Goal: Task Accomplishment & Management: Use online tool/utility

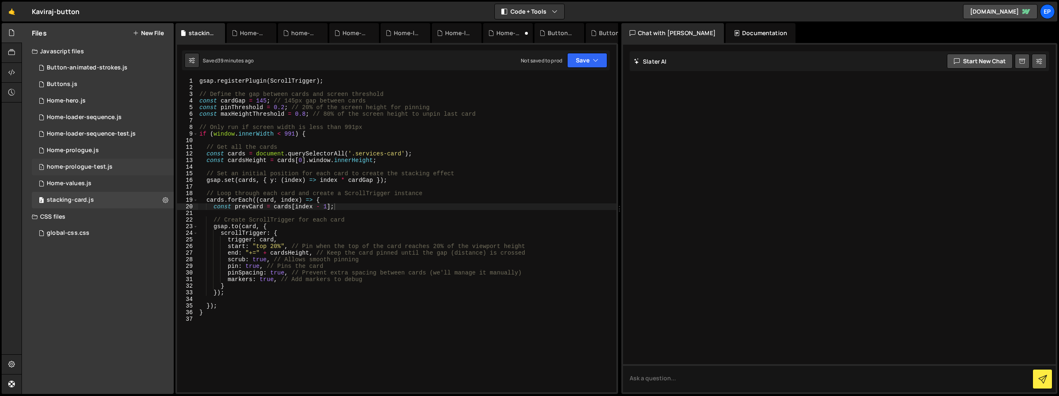
click at [77, 172] on div "1 home-prologue-test.js 0" at bounding box center [103, 167] width 142 height 17
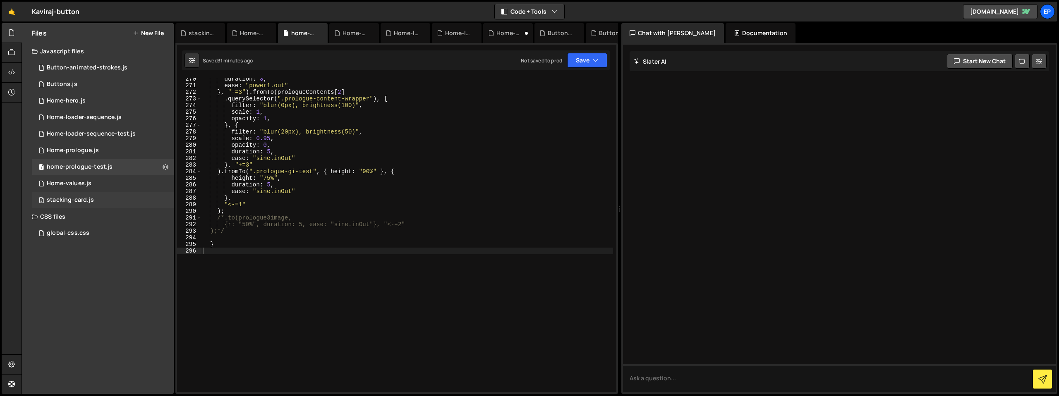
scroll to position [1776, 0]
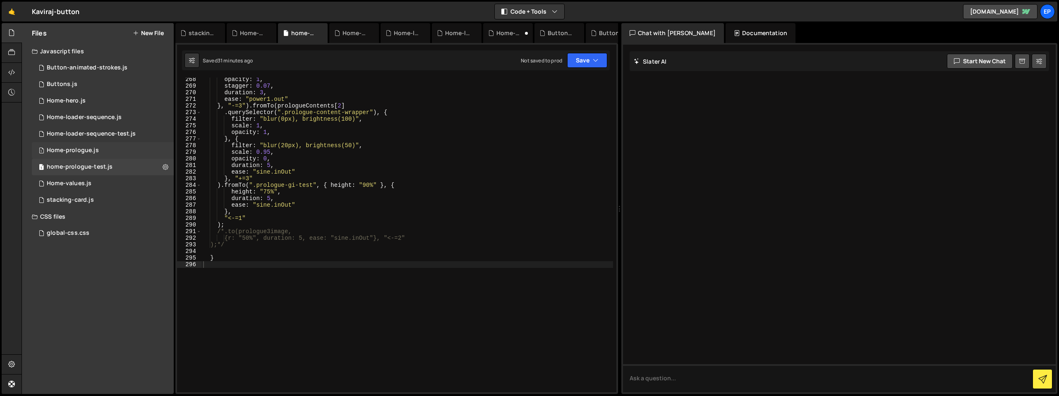
click at [94, 151] on div "Home-prologue.js" at bounding box center [73, 150] width 52 height 7
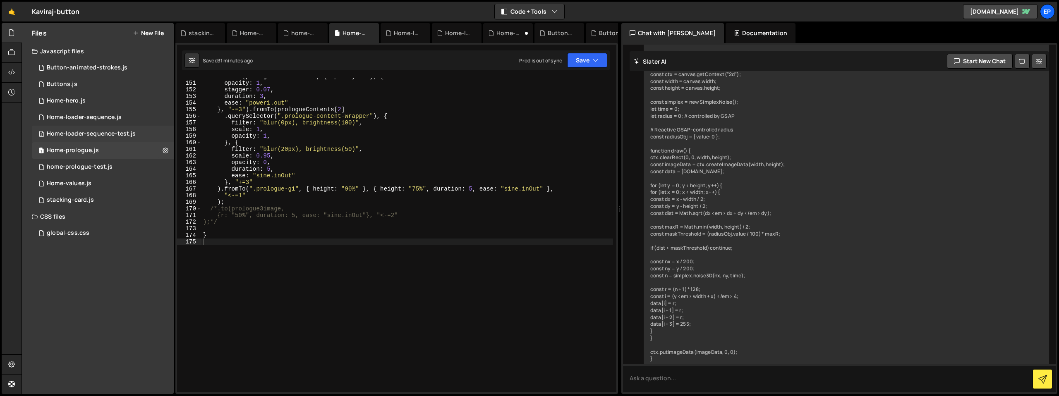
click at [99, 135] on div "Home-loader-sequence-test.js" at bounding box center [91, 133] width 89 height 7
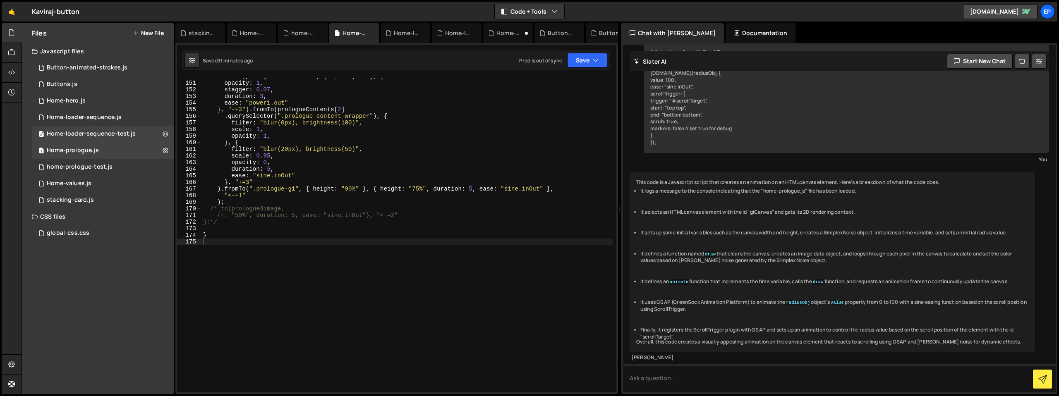
scroll to position [0, 0]
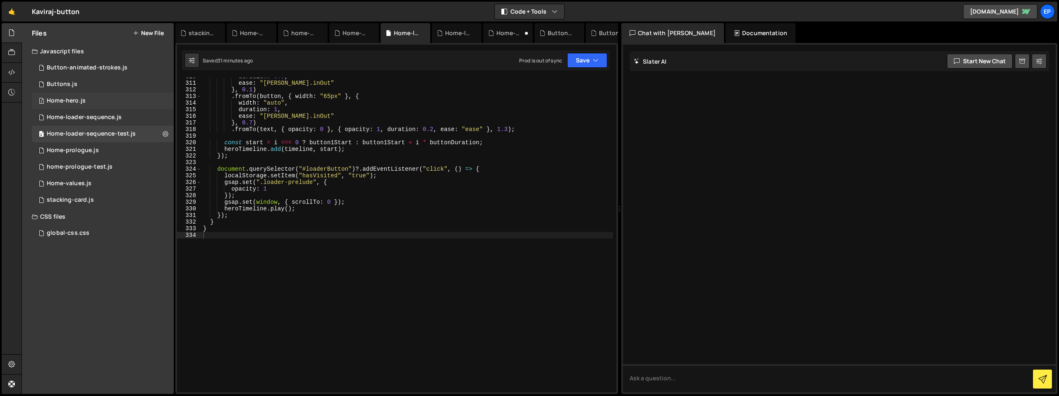
click at [77, 104] on div "Home-hero.js" at bounding box center [66, 100] width 39 height 7
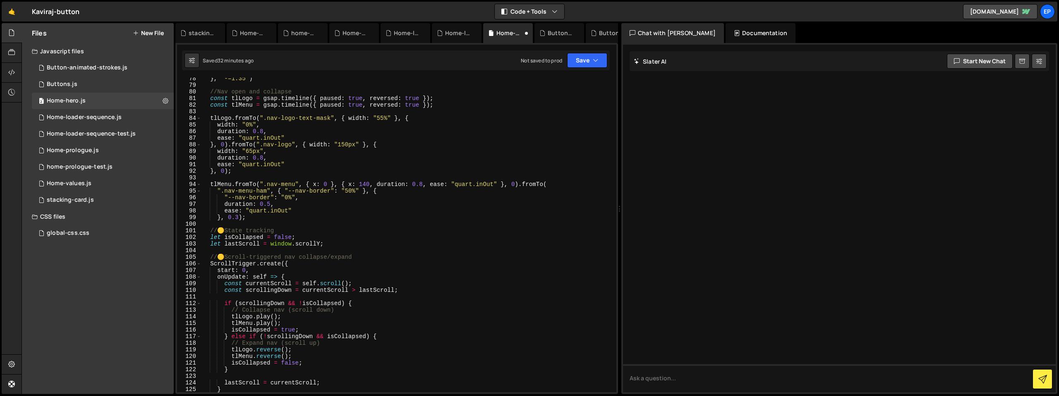
scroll to position [760, 0]
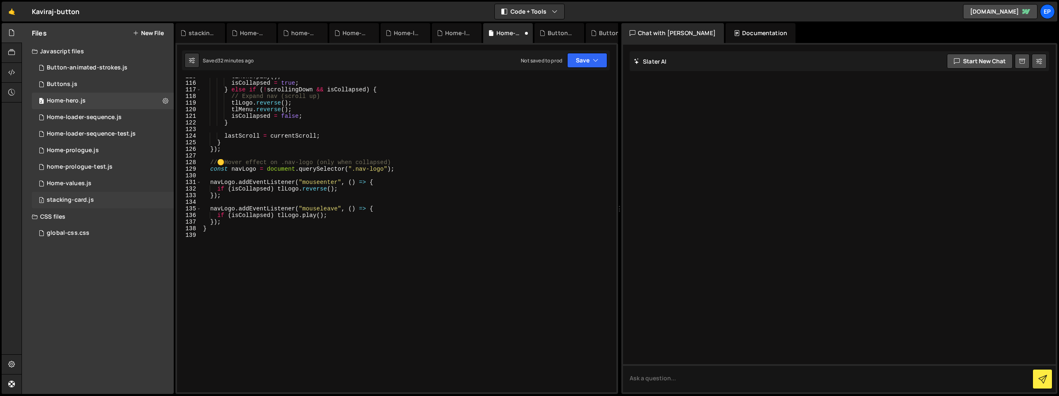
click at [75, 197] on div "stacking-card.js" at bounding box center [70, 200] width 47 height 7
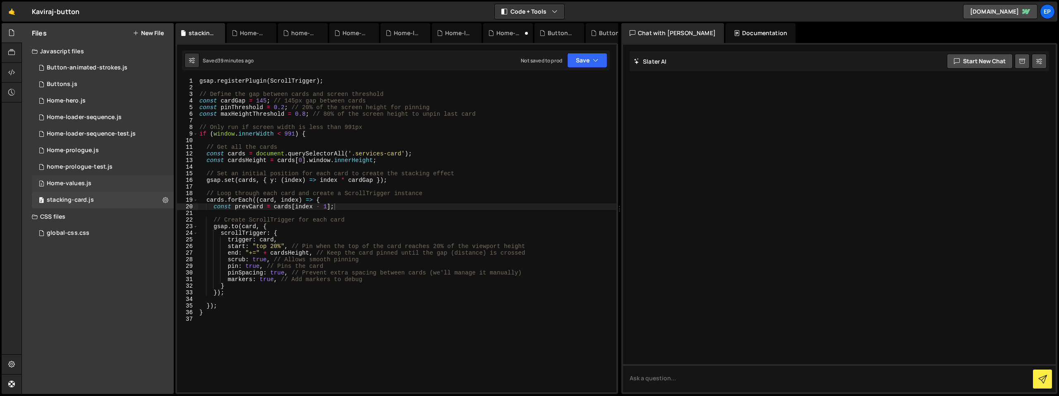
click at [53, 188] on div "2 Home-values.js 0" at bounding box center [103, 183] width 142 height 17
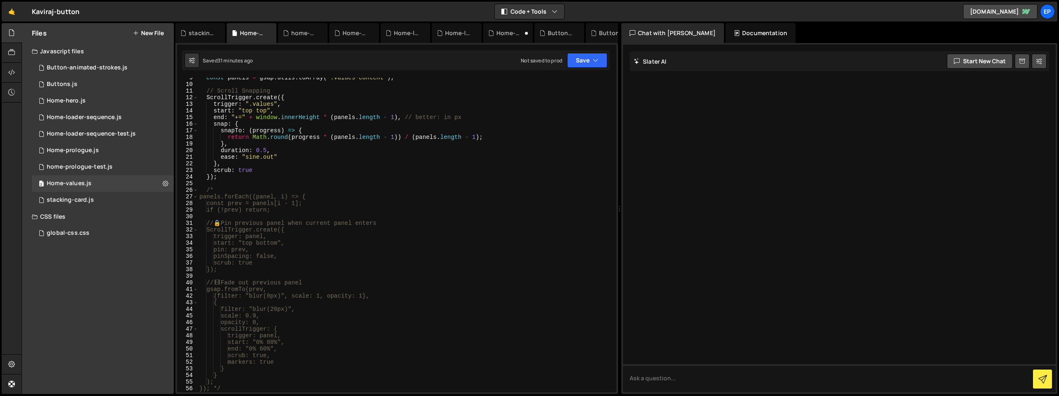
scroll to position [55, 0]
click at [95, 169] on div "home-prologue-test.js" at bounding box center [80, 166] width 66 height 7
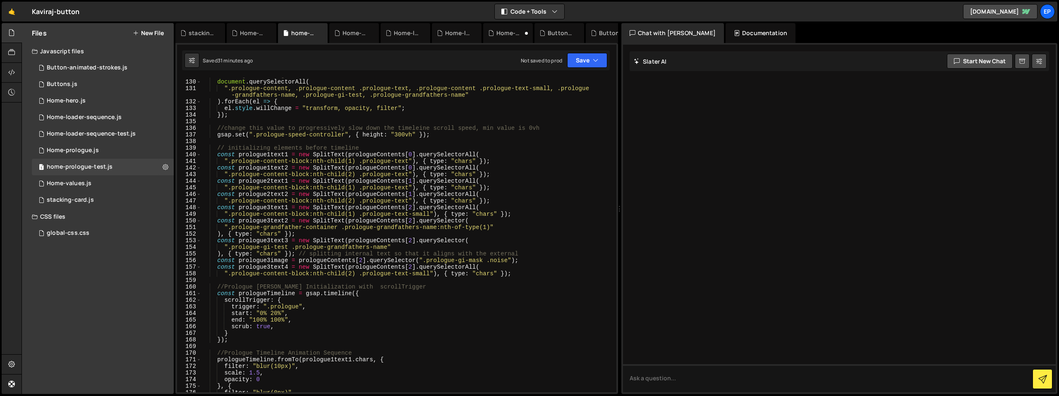
scroll to position [381, 0]
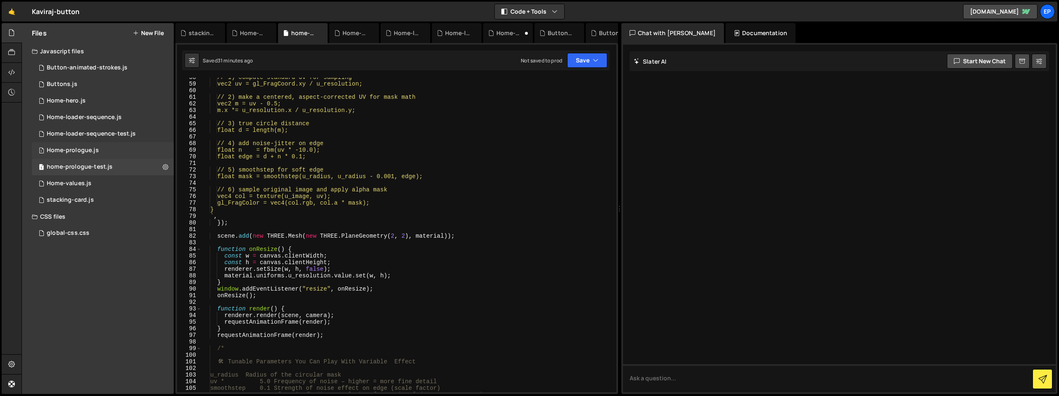
click at [76, 154] on div "Home-prologue.js" at bounding box center [73, 150] width 52 height 7
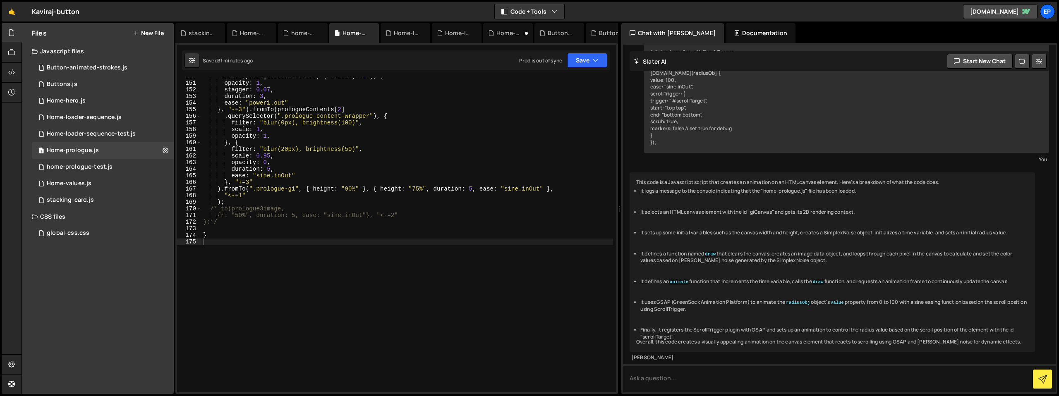
scroll to position [999, 0]
click at [98, 70] on div "Button-animated-strokes.js" at bounding box center [87, 67] width 81 height 7
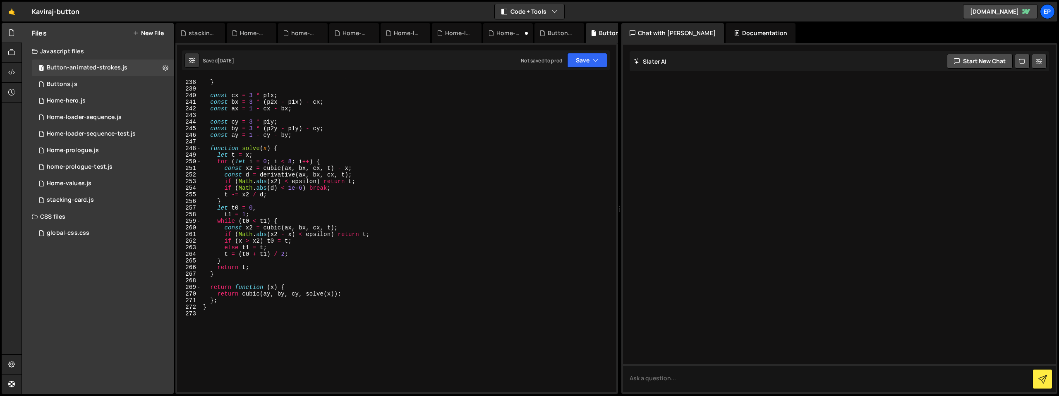
scroll to position [1480, 0]
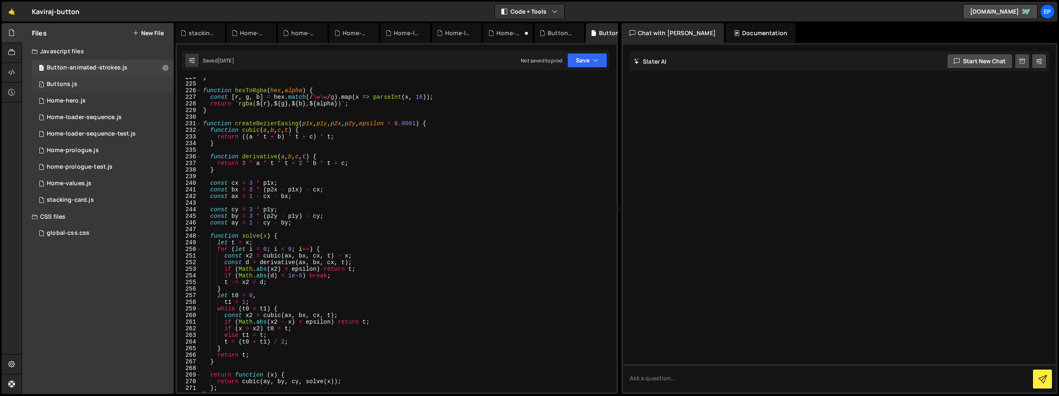
click at [96, 90] on div "1 Buttons.js 0" at bounding box center [103, 84] width 142 height 17
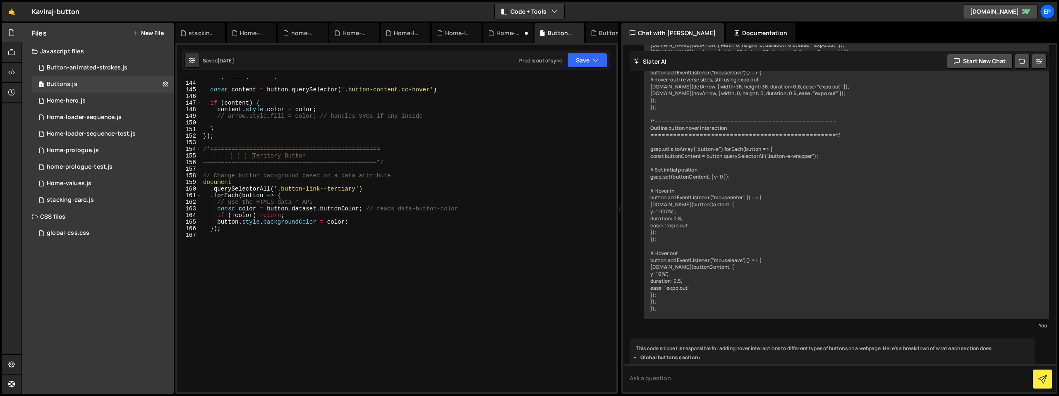
scroll to position [675, 0]
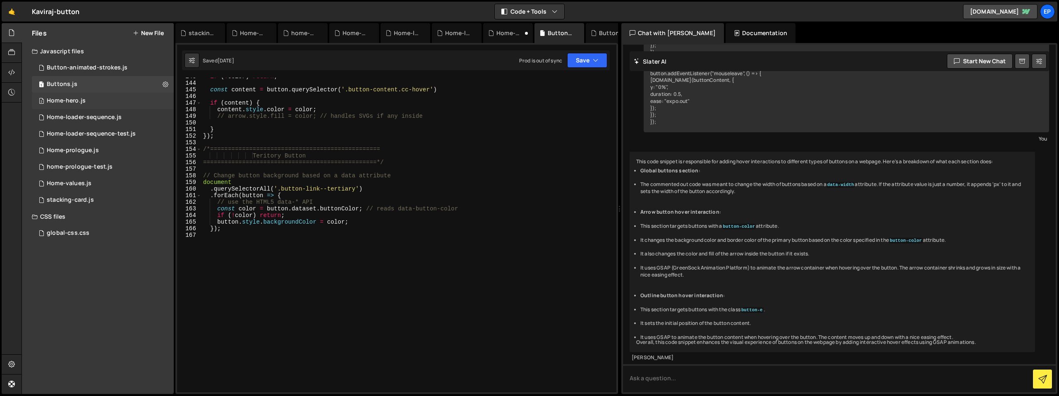
click at [111, 108] on div "2 Home-hero.js 0" at bounding box center [103, 101] width 142 height 17
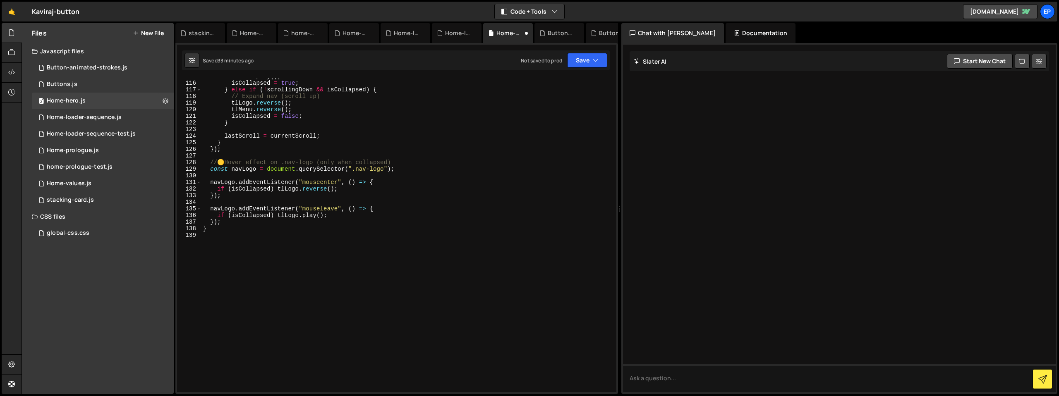
scroll to position [0, 0]
click at [262, 255] on div "tlMenu . play ( ) ; isCollapsed = true ; } else if ( ! scrollingDown && isColla…" at bounding box center [408, 237] width 412 height 328
click at [117, 122] on div "1 Home-loader-sequence.js 0" at bounding box center [103, 117] width 142 height 17
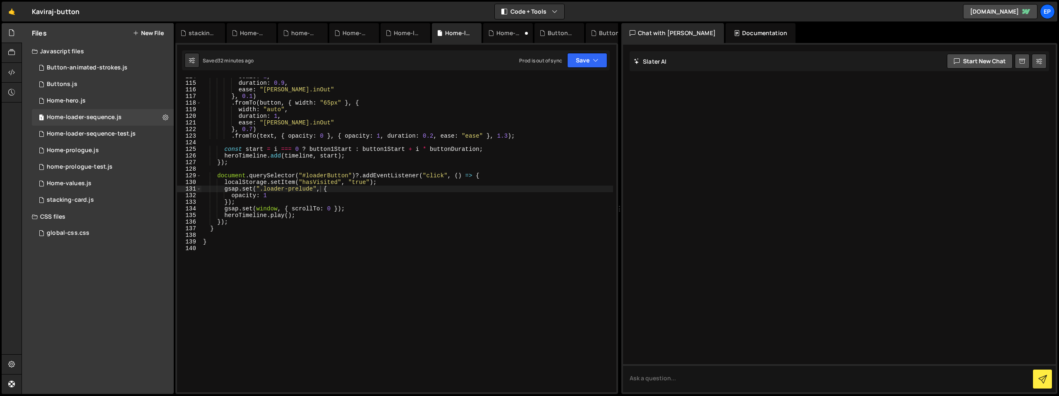
type textarea "}"
click at [293, 231] on div "scale : 1 , duration : 0.9 , ease : "[PERSON_NAME].inOut" } , 0.1 ) . fromTo ( …" at bounding box center [408, 237] width 412 height 328
click at [88, 132] on div "Home-loader-sequence-test.js" at bounding box center [91, 133] width 89 height 7
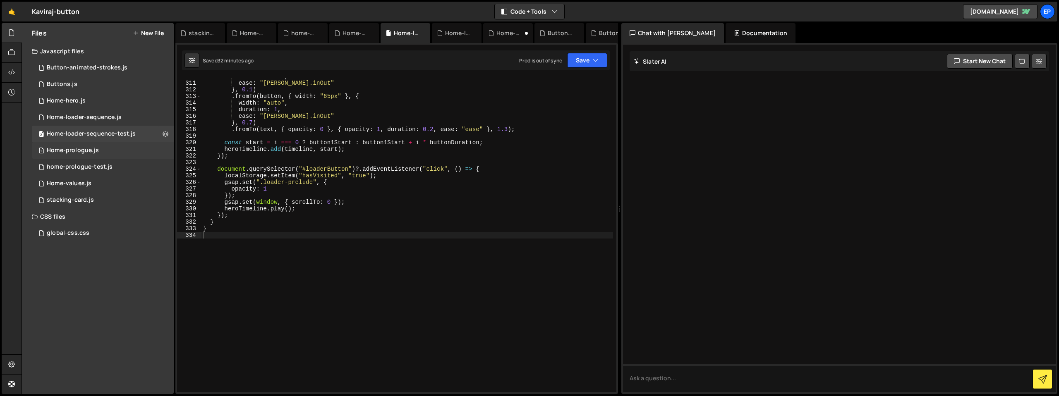
click at [96, 149] on div "Home-prologue.js" at bounding box center [73, 150] width 52 height 7
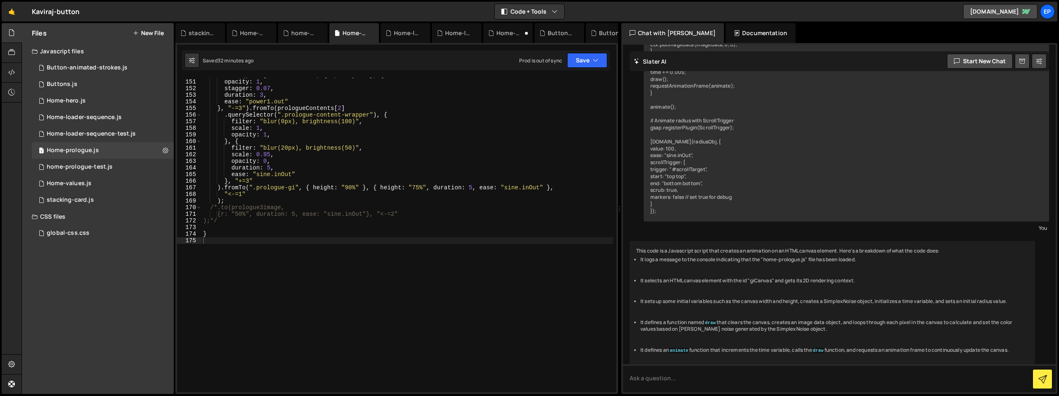
scroll to position [516, 0]
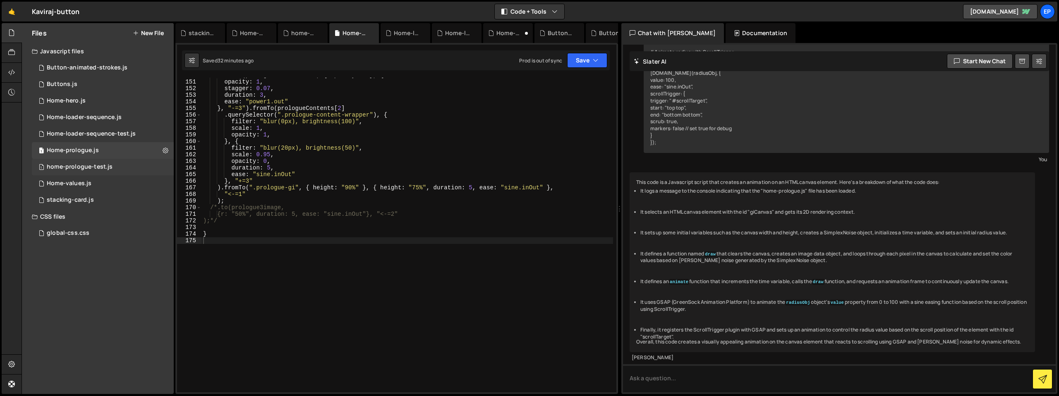
click at [89, 165] on div "home-prologue-test.js" at bounding box center [80, 166] width 66 height 7
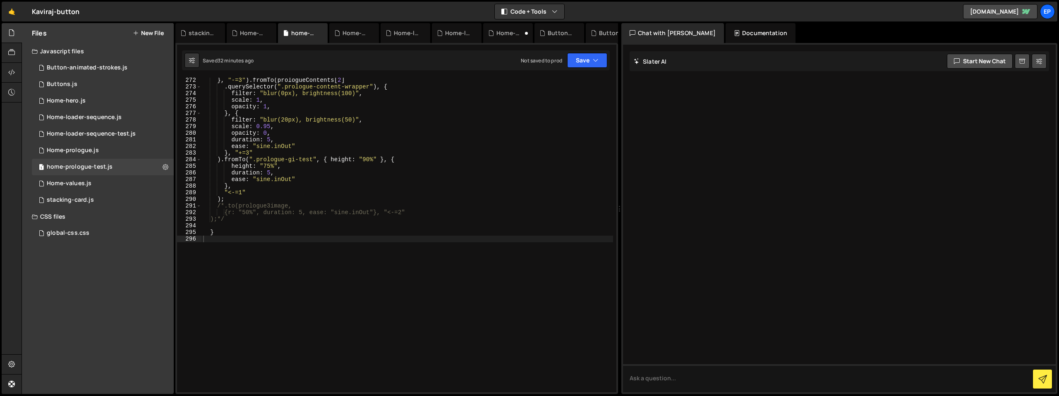
scroll to position [1802, 0]
click at [103, 184] on div "2 Home-values.js 0" at bounding box center [103, 183] width 142 height 17
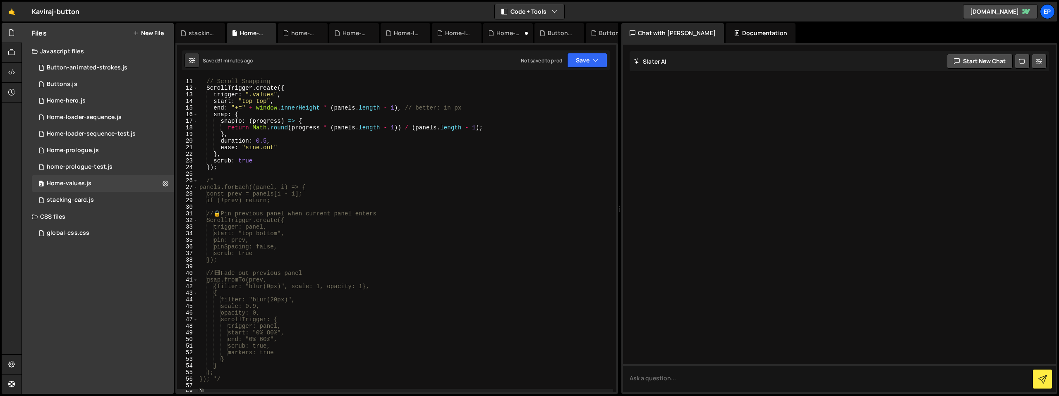
scroll to position [0, 0]
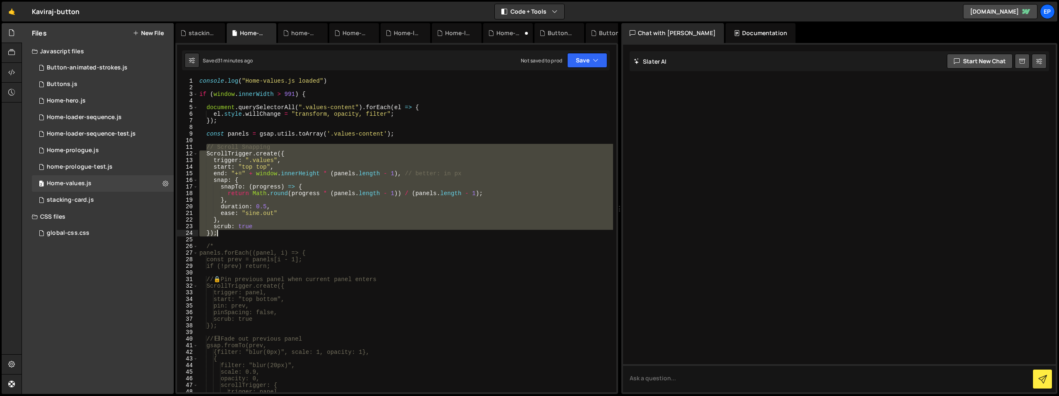
drag, startPoint x: 208, startPoint y: 148, endPoint x: 295, endPoint y: 231, distance: 120.0
click at [295, 231] on div "console . log ( "Home-values.js loaded" ) if ( window . innerWidth > 991 ) { do…" at bounding box center [406, 242] width 416 height 328
click at [295, 231] on div "console . log ( "Home-values.js loaded" ) if ( window . innerWidth > 991 ) { do…" at bounding box center [406, 235] width 416 height 315
type textarea "});"
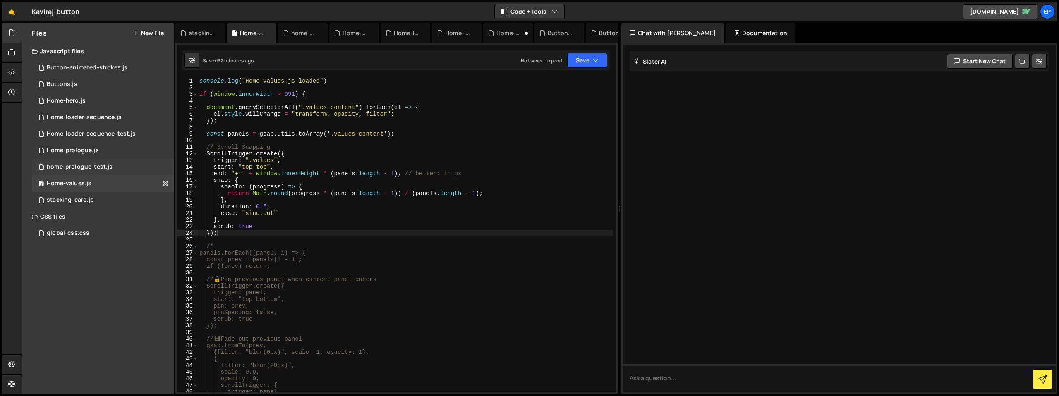
click at [79, 167] on div "home-prologue-test.js" at bounding box center [80, 166] width 66 height 7
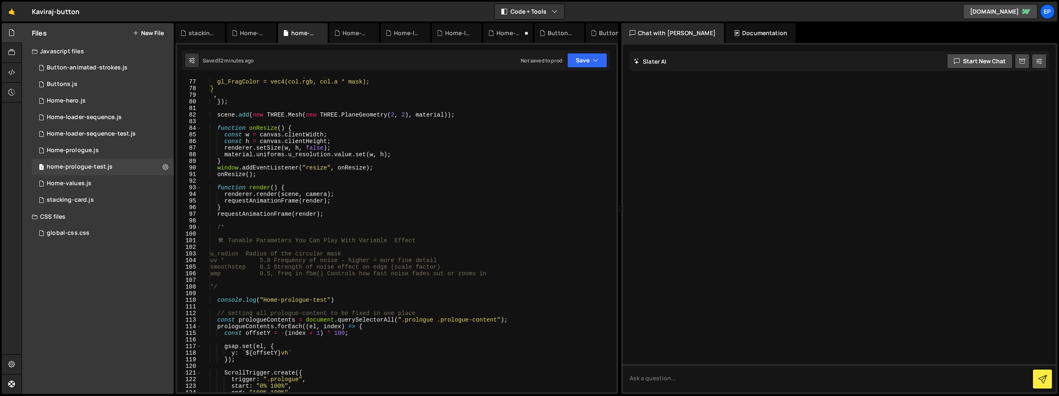
scroll to position [502, 0]
click at [87, 187] on div "Home-values.js" at bounding box center [69, 183] width 45 height 7
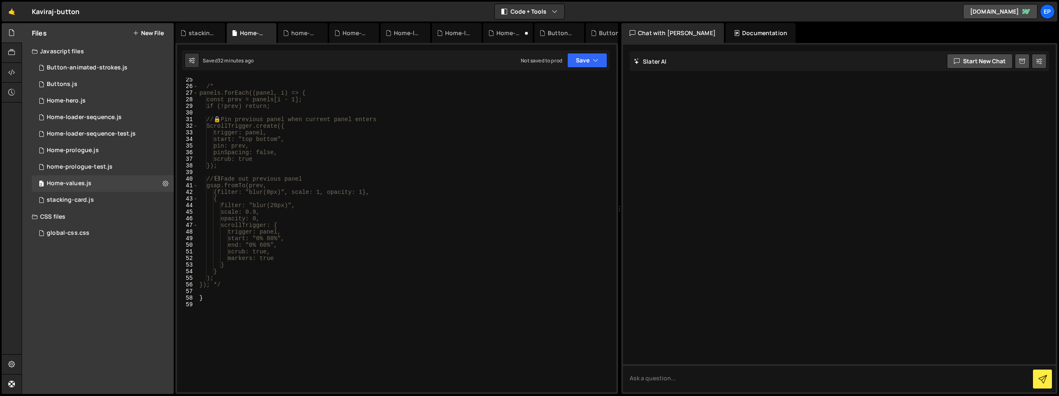
scroll to position [0, 0]
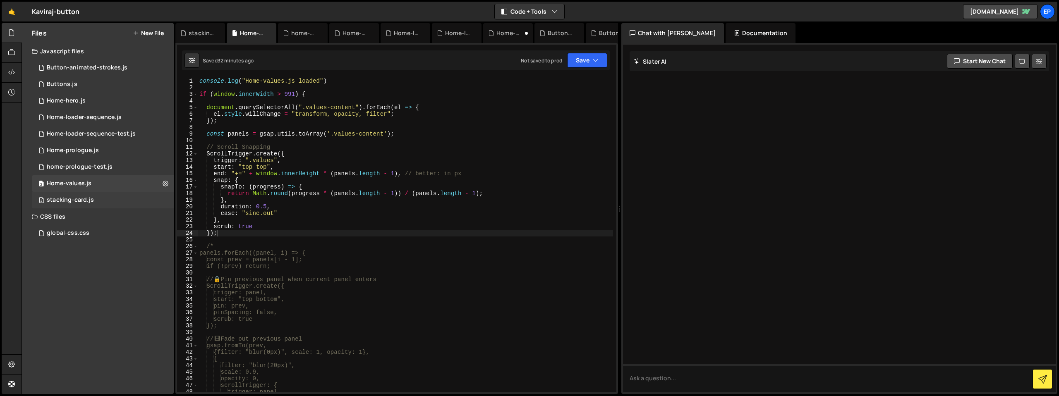
click at [82, 197] on div "stacking-card.js" at bounding box center [70, 200] width 47 height 7
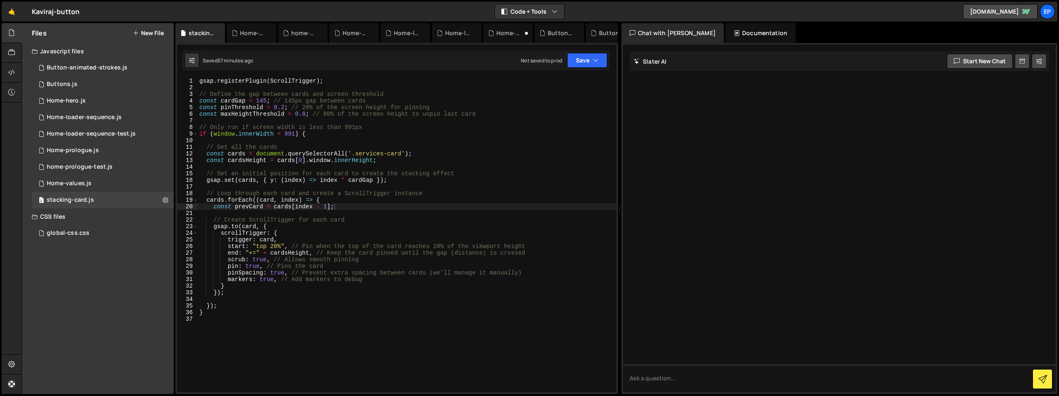
type textarea "end: "+=" + cardsHeight, // Keep the card pinned until the gap (distance) is cr…"
click at [329, 256] on div "gsap . registerPlugin ( ScrollTrigger ) ; // Define the gap between cards and s…" at bounding box center [407, 242] width 419 height 328
click at [87, 185] on div "Home-values.js" at bounding box center [69, 183] width 45 height 7
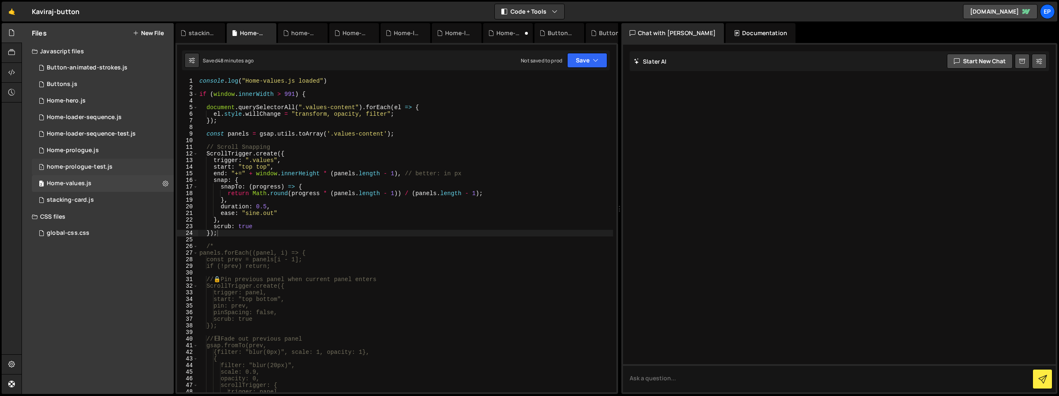
click at [78, 168] on div "home-prologue-test.js" at bounding box center [80, 166] width 66 height 7
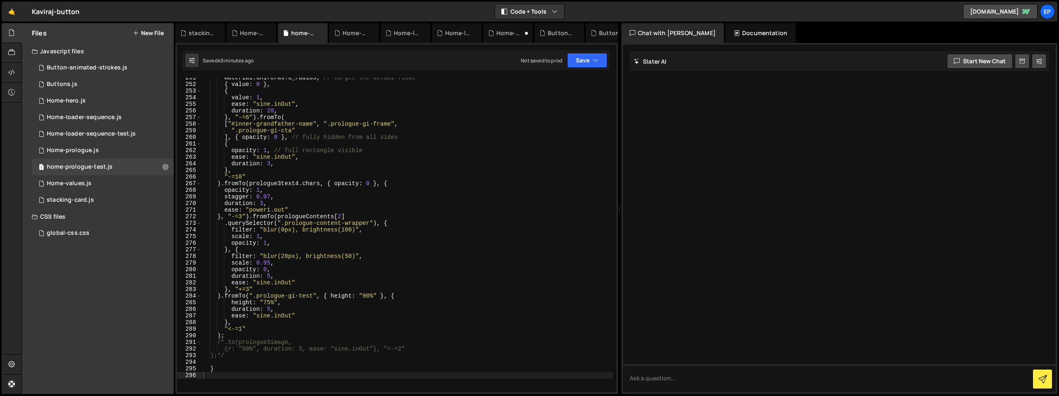
scroll to position [1744, 0]
